Goal: Information Seeking & Learning: Learn about a topic

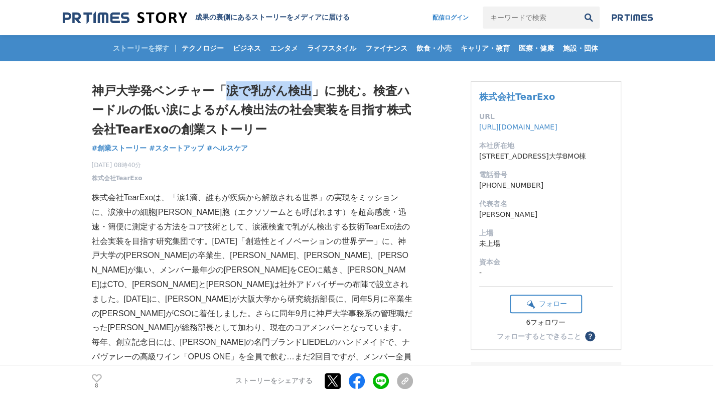
drag, startPoint x: 229, startPoint y: 93, endPoint x: 305, endPoint y: 93, distance: 75.8
click at [305, 93] on h1 "神戸大学発ベンチャー「涙で乳がん検出」に挑む。検査ハードルの低い涙によるがん検出法の社会実装を目指す株式会社TearExoの創業ストーリー" at bounding box center [252, 110] width 321 height 58
copy h1 "涙で乳がん検出"
drag, startPoint x: 118, startPoint y: 125, endPoint x: 165, endPoint y: 130, distance: 47.0
click at [165, 130] on h1 "神戸大学発ベンチャー「涙で乳がん検出」に挑む。検査ハードルの低い涙によるがん検出法の社会実装を目指す株式会社TearExoの創業ストーリー" at bounding box center [252, 110] width 321 height 58
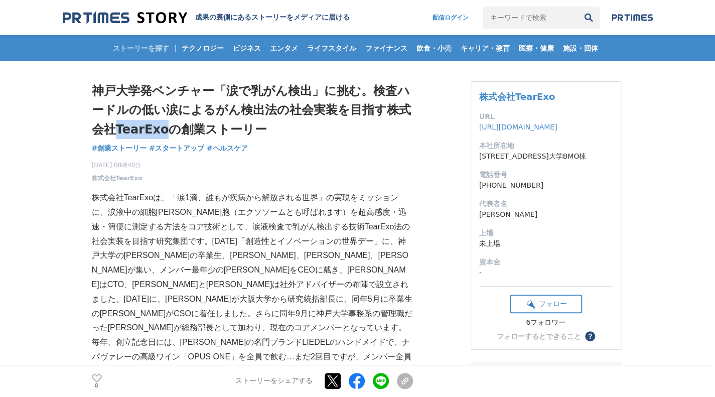
copy h1 "TearExo"
